Goal: Transaction & Acquisition: Download file/media

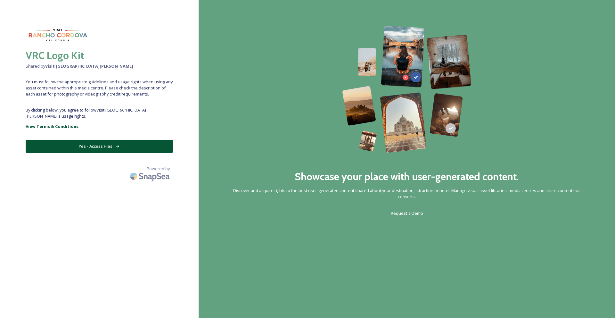
click at [135, 141] on button "Yes - Access Files" at bounding box center [99, 146] width 147 height 13
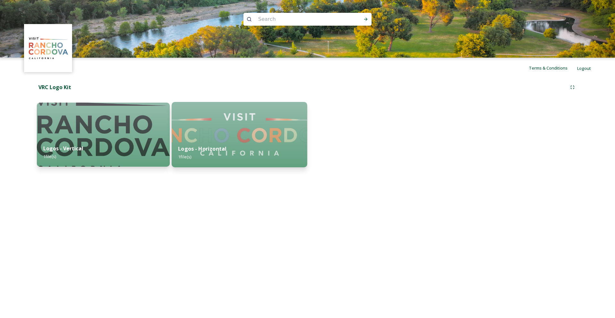
click at [253, 127] on img at bounding box center [239, 134] width 135 height 65
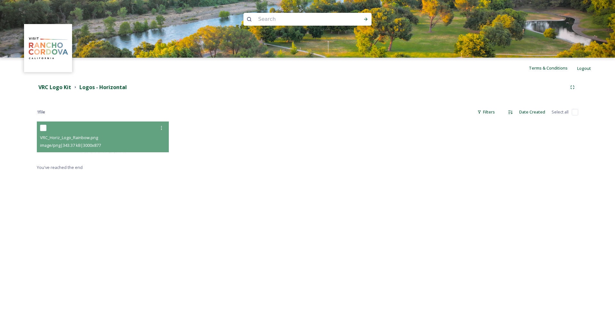
click at [105, 137] on div "VRC_Horiz_Logo_Rainbow.png" at bounding box center [103, 138] width 127 height 8
click at [43, 126] on input "checkbox" at bounding box center [43, 128] width 6 height 6
checkbox input "true"
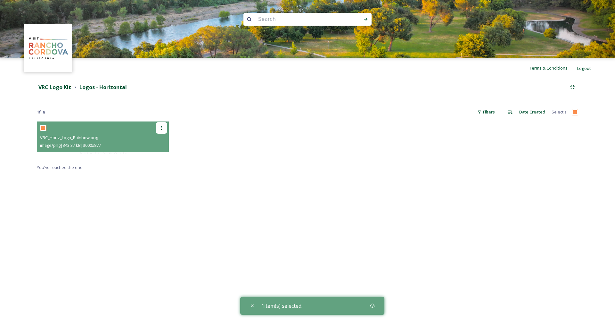
click at [161, 125] on icon at bounding box center [161, 127] width 5 height 5
click at [154, 156] on span "Download" at bounding box center [154, 154] width 20 height 6
